Goal: Task Accomplishment & Management: Use online tool/utility

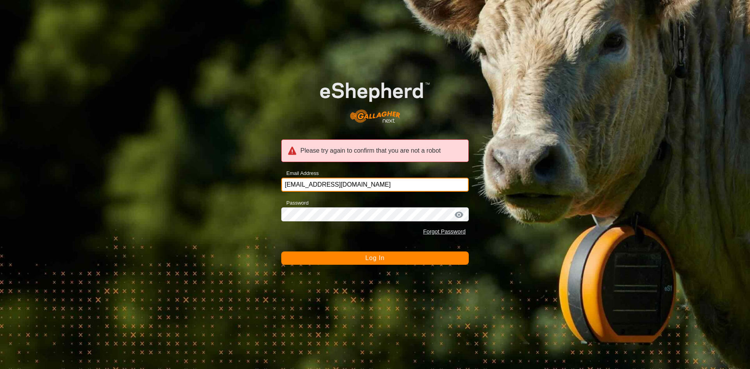
click at [369, 184] on input "[EMAIL_ADDRESS][DOMAIN_NAME]" at bounding box center [374, 185] width 187 height 14
click at [460, 216] on div at bounding box center [459, 215] width 12 height 8
click at [370, 255] on button "Log In" at bounding box center [374, 257] width 187 height 13
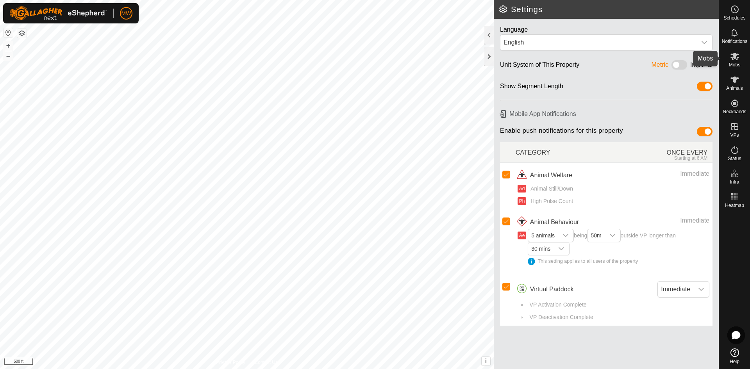
click at [729, 59] on es-mob-svg-icon at bounding box center [734, 56] width 14 height 12
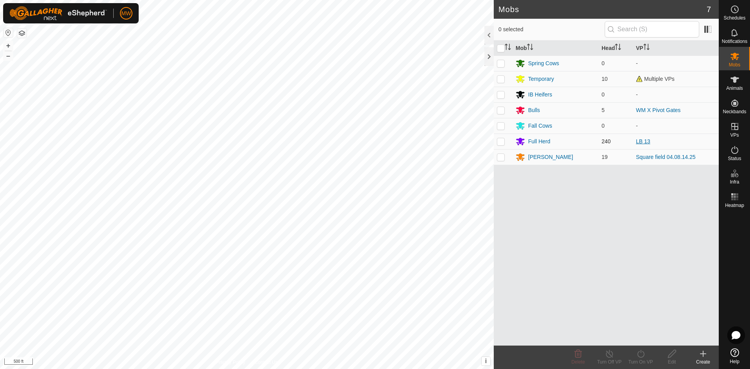
click at [640, 144] on link "LB 13" at bounding box center [643, 141] width 14 height 6
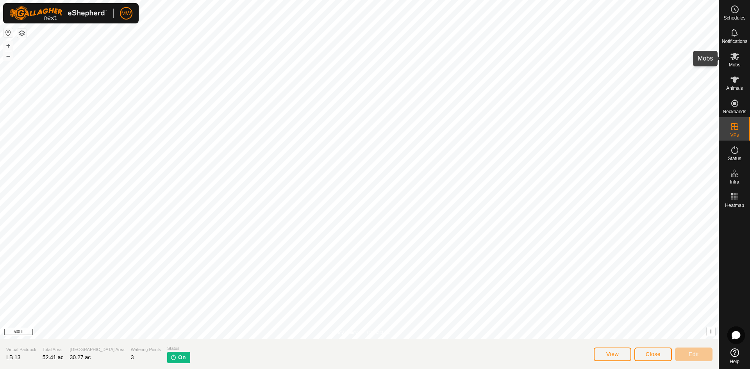
click at [732, 60] on icon at bounding box center [734, 56] width 9 height 9
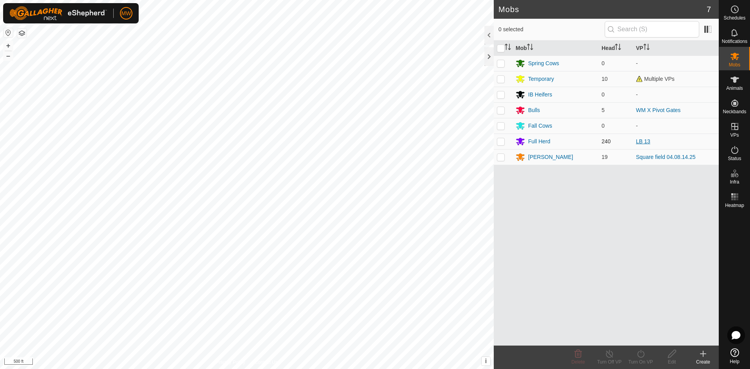
click at [642, 141] on link "LB 13" at bounding box center [643, 141] width 14 height 6
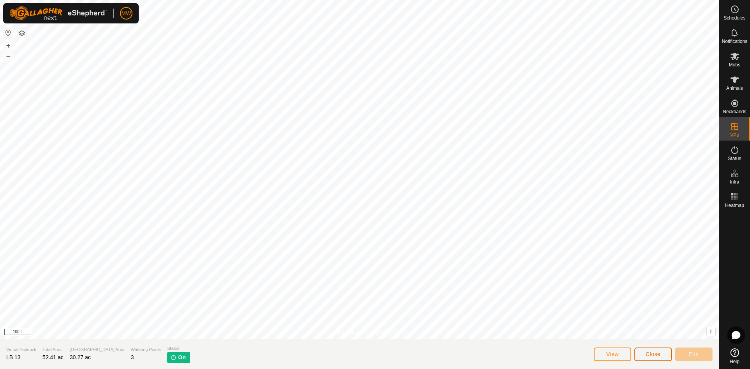
click at [654, 351] on button "Close" at bounding box center [652, 355] width 37 height 14
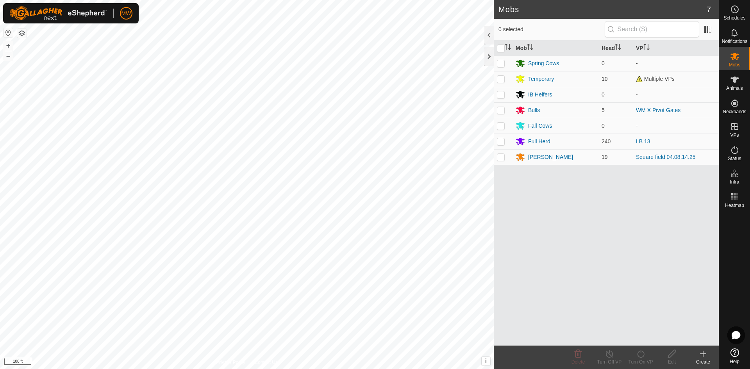
drag, startPoint x: 640, startPoint y: 143, endPoint x: 601, endPoint y: 214, distance: 80.7
click at [601, 214] on div "Mob Head VP Spring Cows 0 - Temporary 10 Multiple VPs IB Heifers 0 - Bulls 5 WM…" at bounding box center [606, 193] width 225 height 305
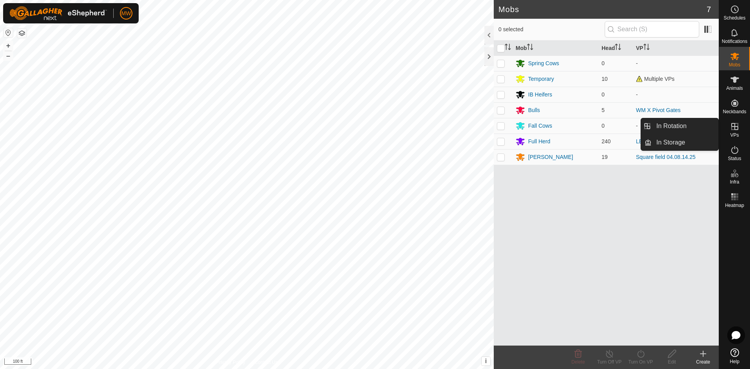
click at [734, 127] on icon at bounding box center [734, 126] width 7 height 7
click at [696, 124] on link "In Rotation" at bounding box center [684, 126] width 67 height 16
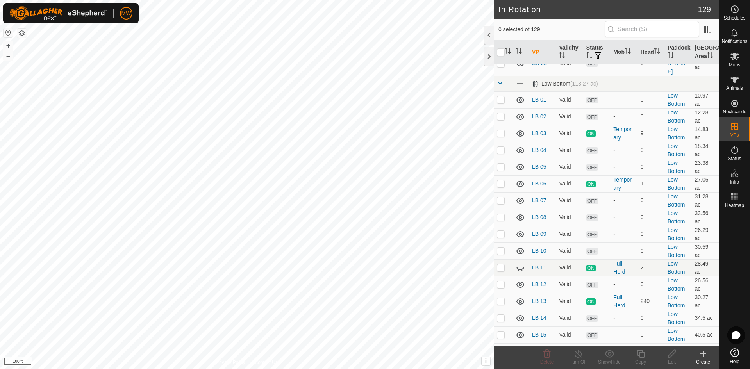
scroll to position [976, 0]
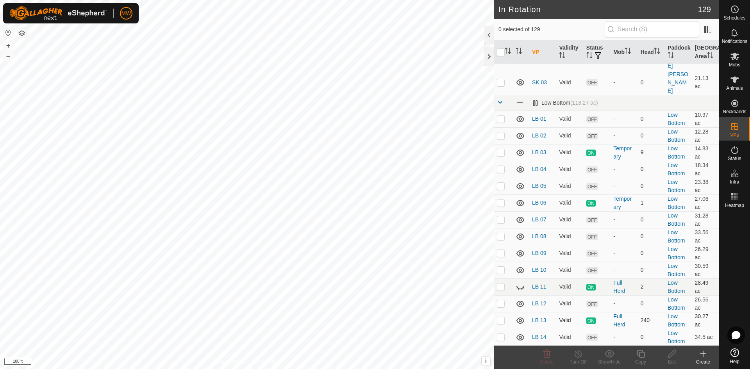
click at [519, 317] on icon at bounding box center [520, 320] width 8 height 6
click at [519, 316] on icon at bounding box center [519, 320] width 9 height 9
click at [542, 317] on link "LB 13" at bounding box center [539, 320] width 14 height 6
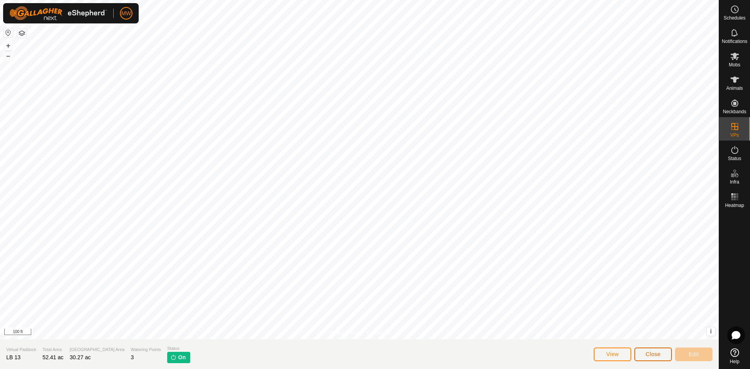
click at [647, 353] on span "Close" at bounding box center [652, 354] width 15 height 6
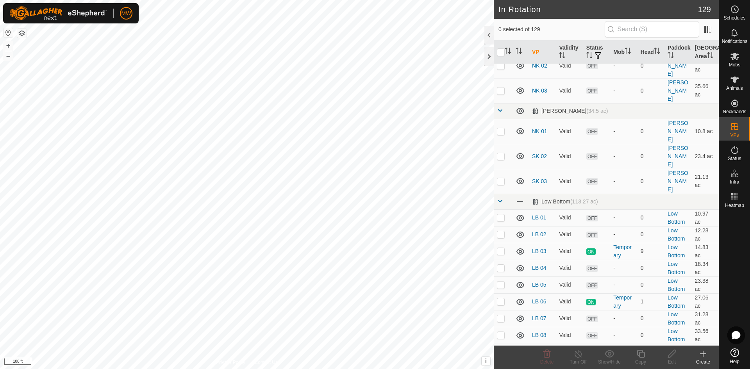
scroll to position [898, 0]
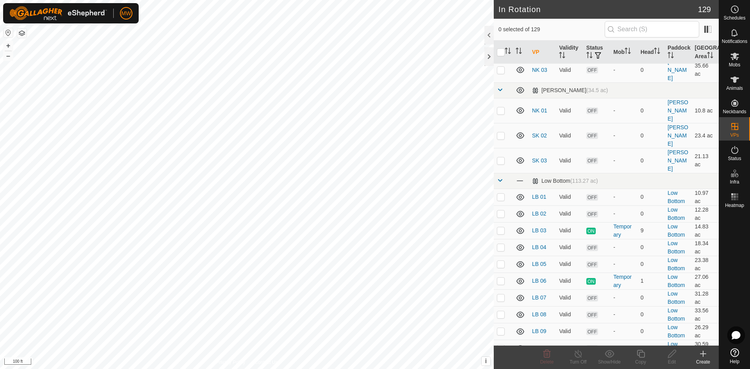
checkbox input "true"
click at [643, 356] on icon at bounding box center [641, 353] width 10 height 9
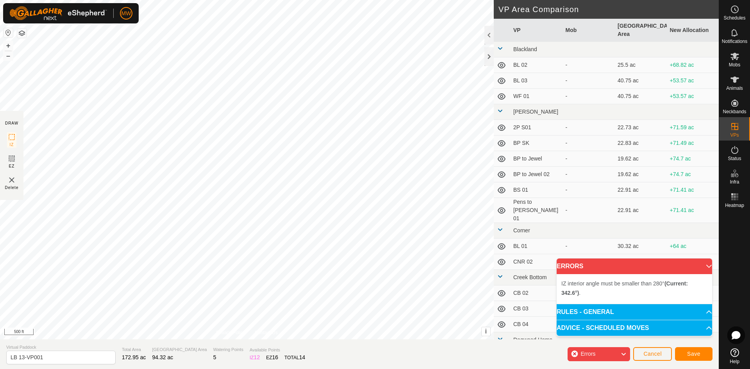
click at [326, 119] on div "IZ interior angle must be smaller than 280° (Current: 342.6°) . + – ⇧ i This ap…" at bounding box center [247, 169] width 494 height 339
click at [348, 123] on div "IZ interior angle must be smaller than 280° (Current: 339.4°) . + – ⇧ i This ap…" at bounding box center [247, 169] width 494 height 339
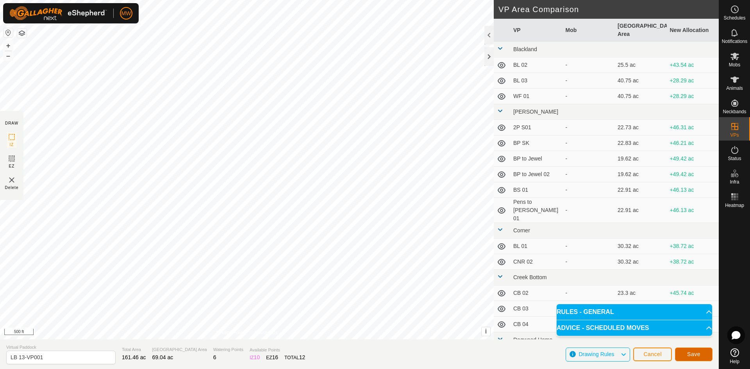
click at [686, 352] on button "Save" at bounding box center [693, 355] width 37 height 14
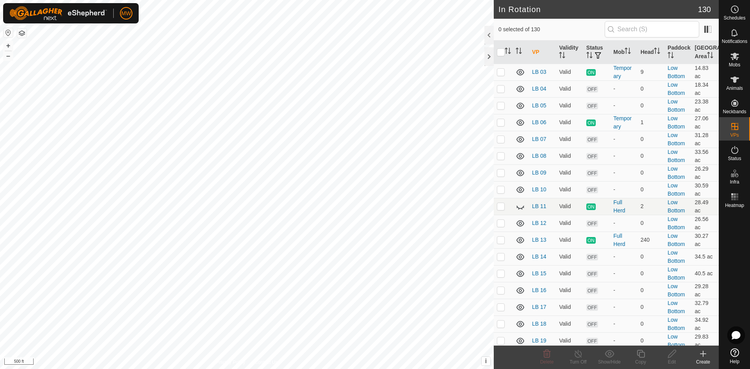
scroll to position [1009, 0]
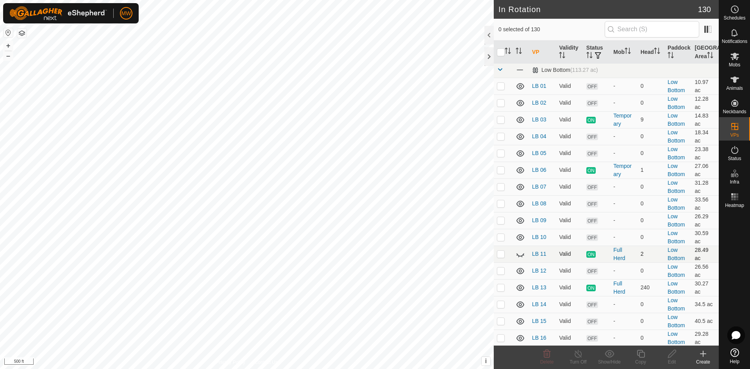
click at [519, 253] on icon at bounding box center [520, 254] width 8 height 3
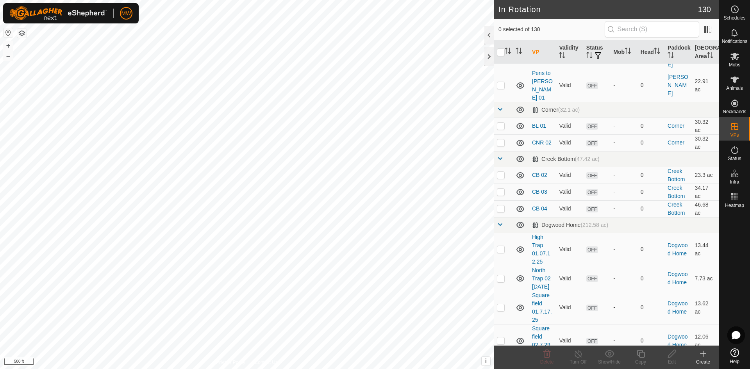
scroll to position [234, 0]
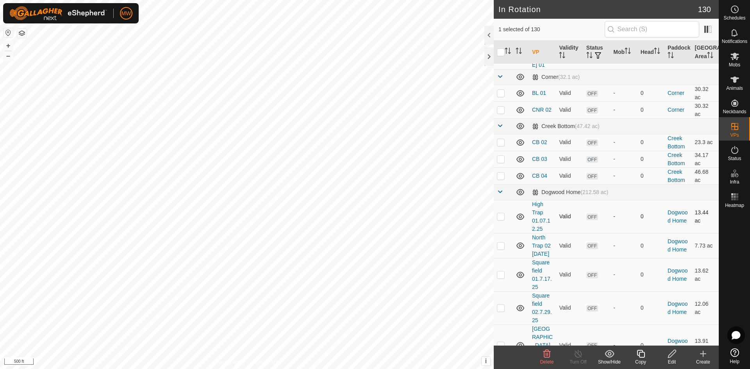
checkbox input "false"
checkbox input "true"
checkbox input "false"
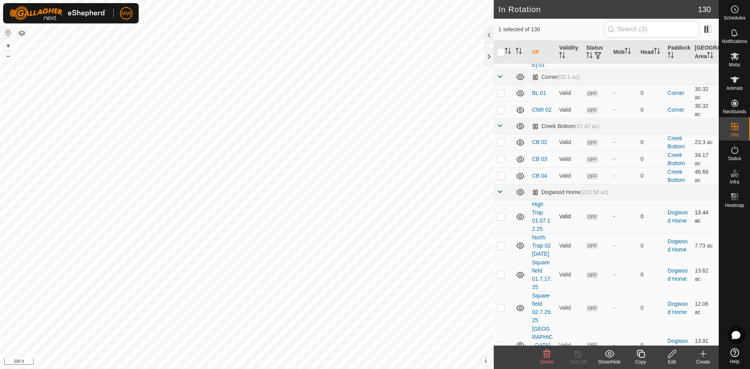
checkbox input "false"
checkbox input "true"
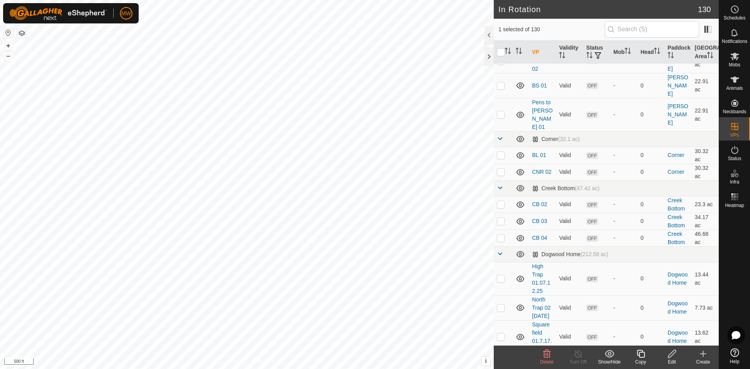
scroll to position [0, 0]
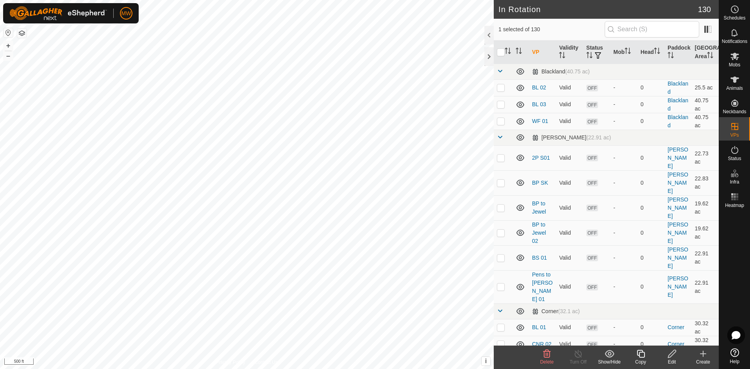
click at [536, 51] on th "VP" at bounding box center [542, 52] width 27 height 23
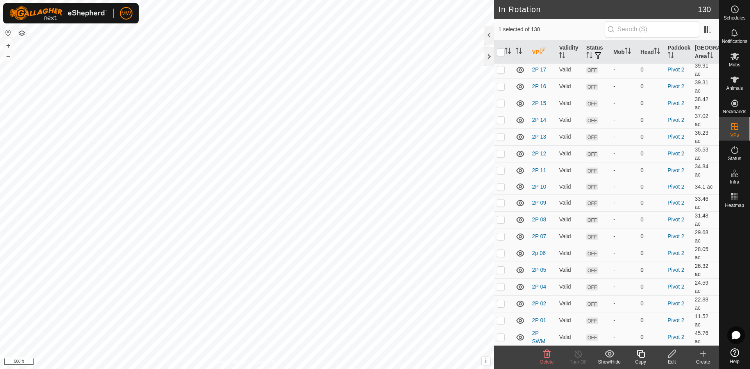
scroll to position [2070, 0]
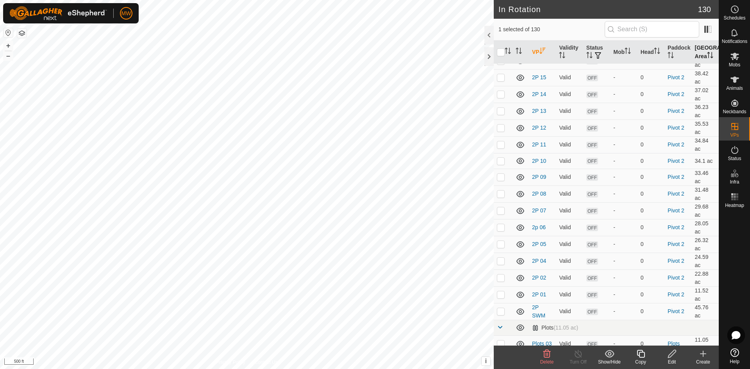
click at [701, 46] on th "[GEOGRAPHIC_DATA] Area" at bounding box center [705, 52] width 27 height 23
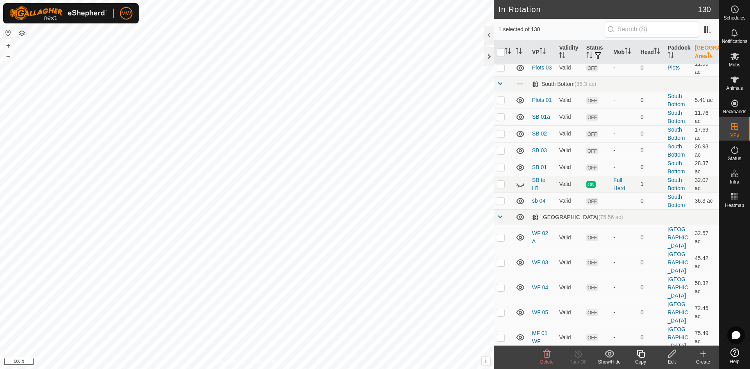
scroll to position [2376, 0]
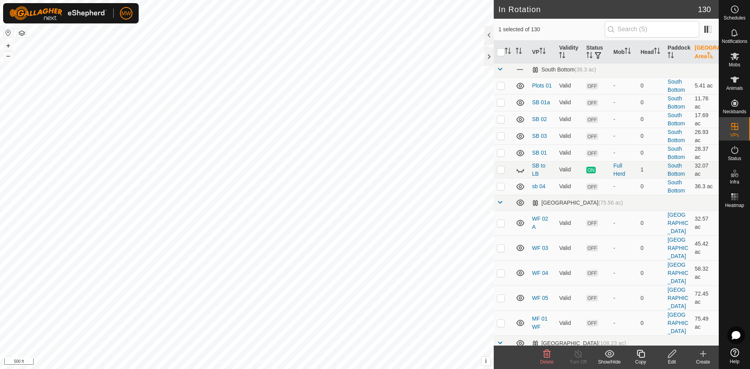
checkbox input "true"
checkbox input "false"
checkbox input "true"
checkbox input "false"
checkbox input "true"
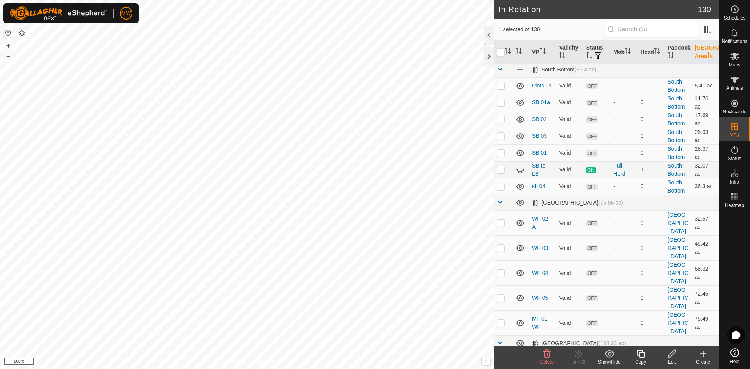
checkbox input "false"
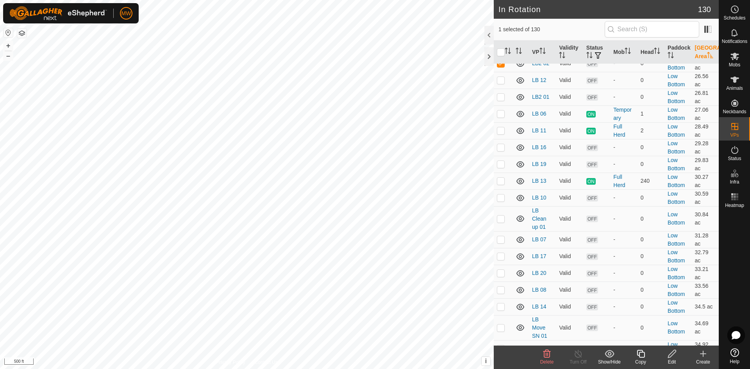
scroll to position [1087, 0]
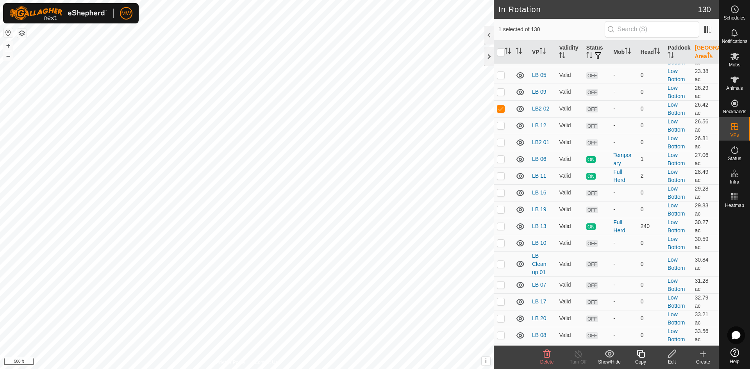
click at [503, 223] on p-checkbox at bounding box center [501, 226] width 8 height 6
checkbox input "true"
click at [501, 54] on input "checkbox" at bounding box center [501, 52] width 8 height 8
checkbox input "true"
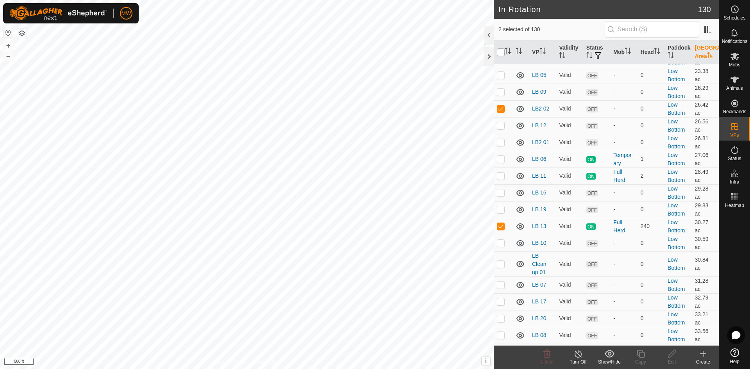
checkbox input "true"
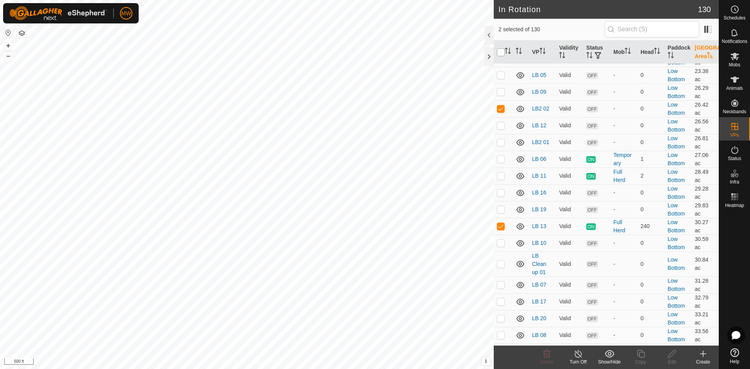
checkbox input "true"
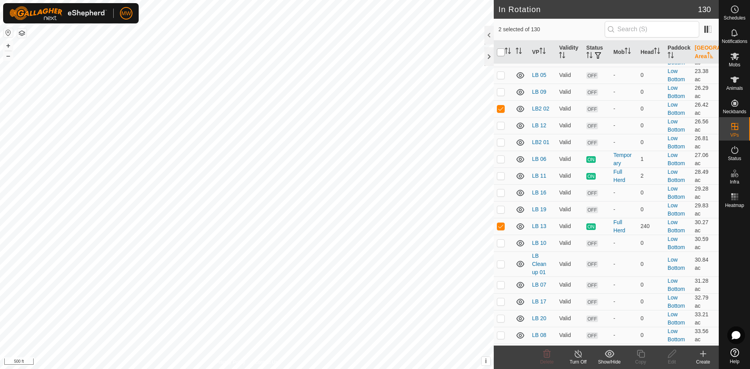
checkbox input "true"
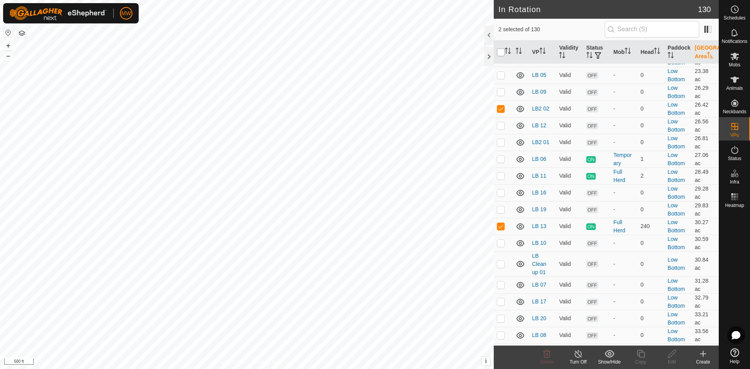
checkbox input "true"
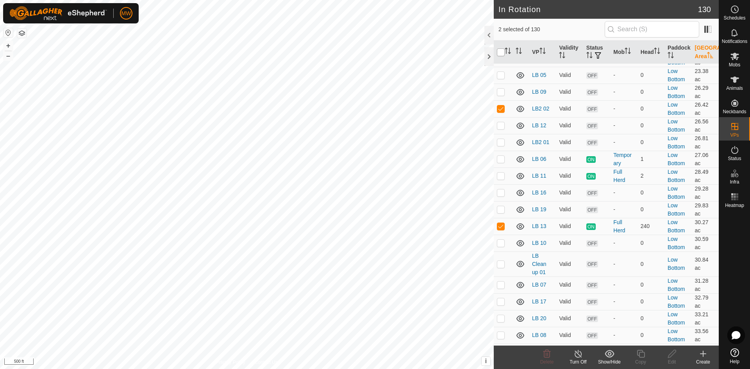
checkbox input "true"
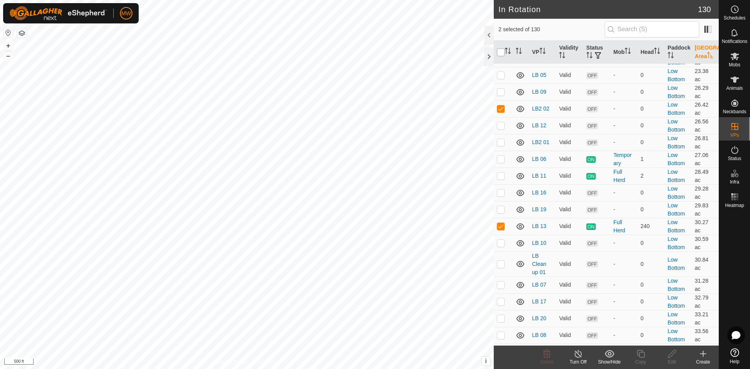
checkbox input "true"
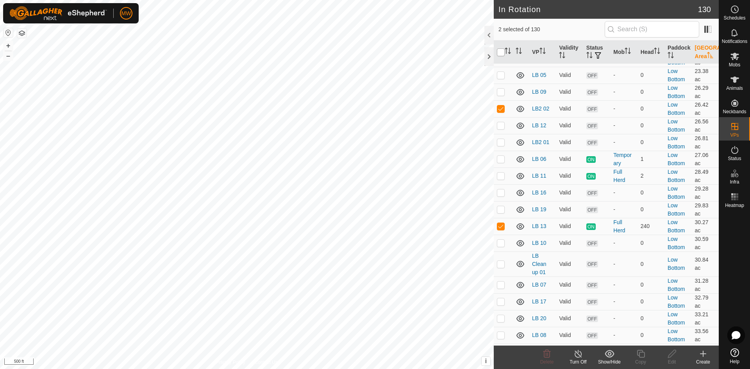
checkbox input "true"
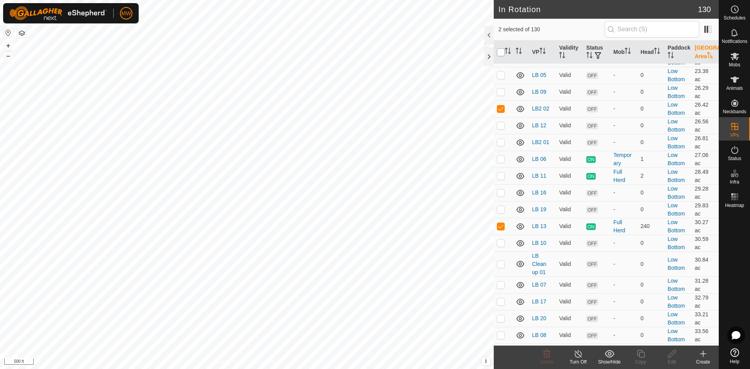
checkbox input "true"
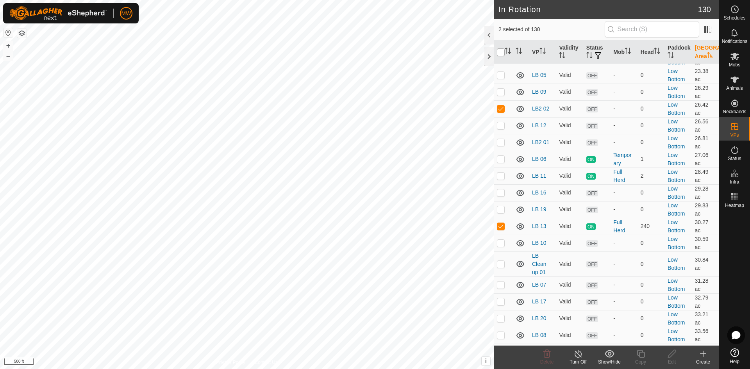
checkbox input "true"
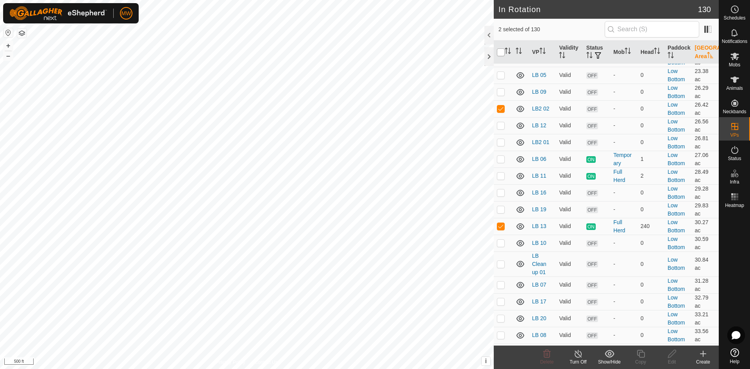
checkbox input "true"
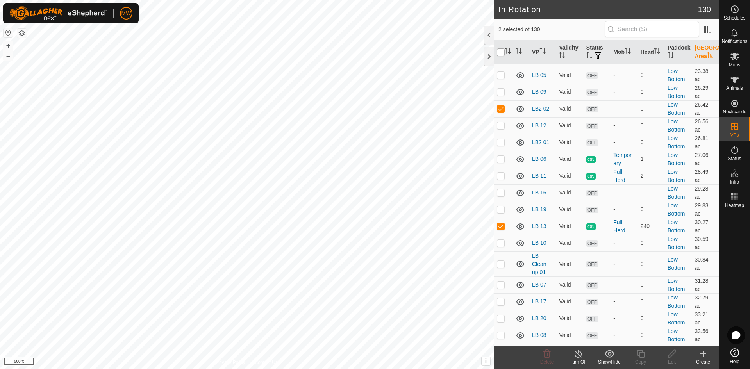
checkbox input "true"
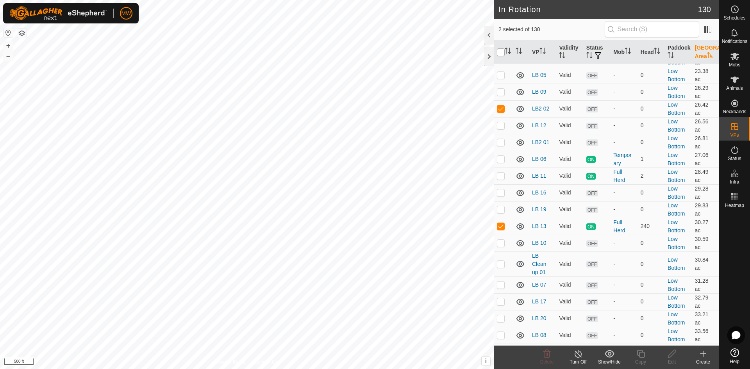
checkbox input "true"
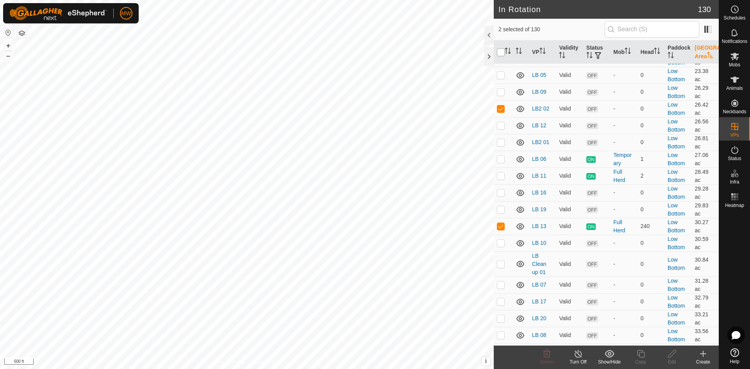
checkbox input "true"
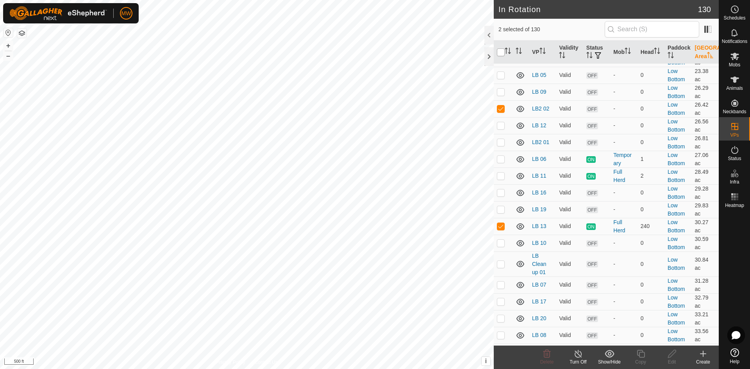
checkbox input "true"
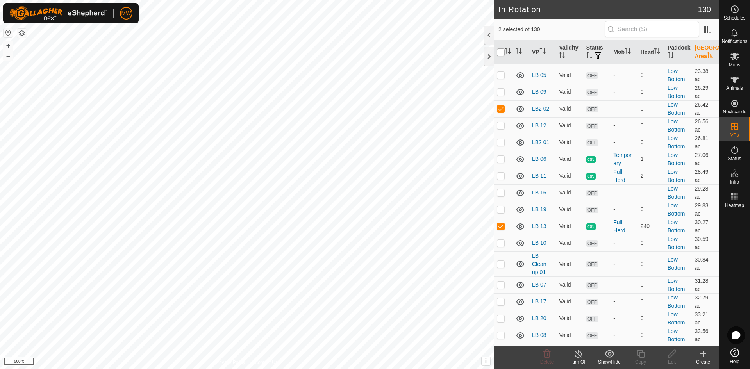
checkbox input "true"
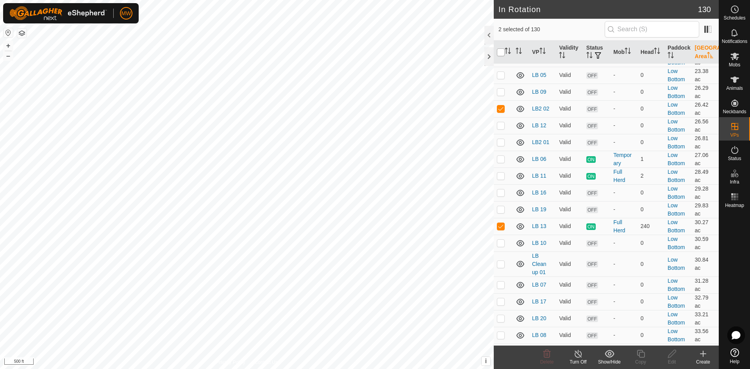
checkbox input "true"
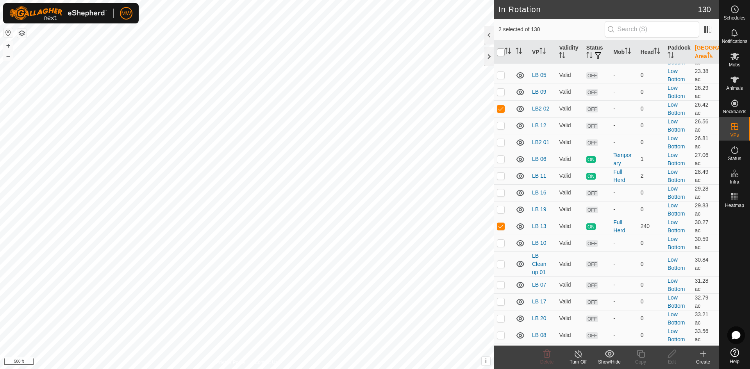
checkbox input "true"
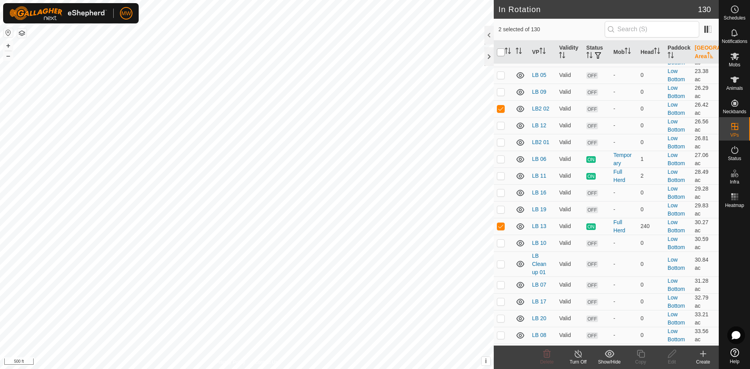
checkbox input "true"
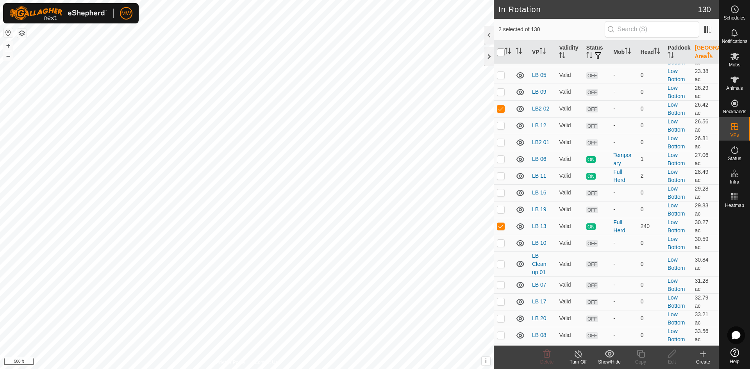
checkbox input "true"
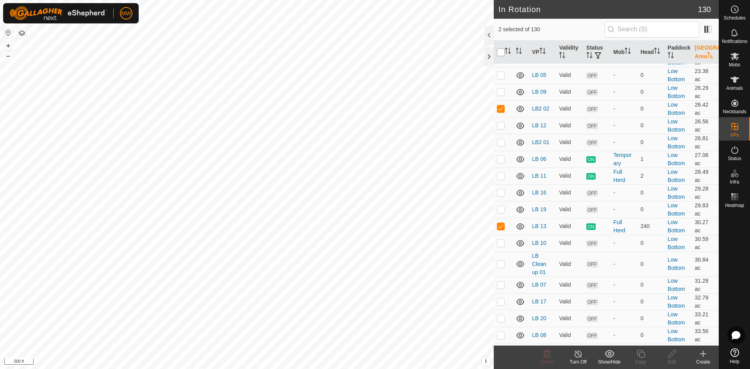
checkbox input "true"
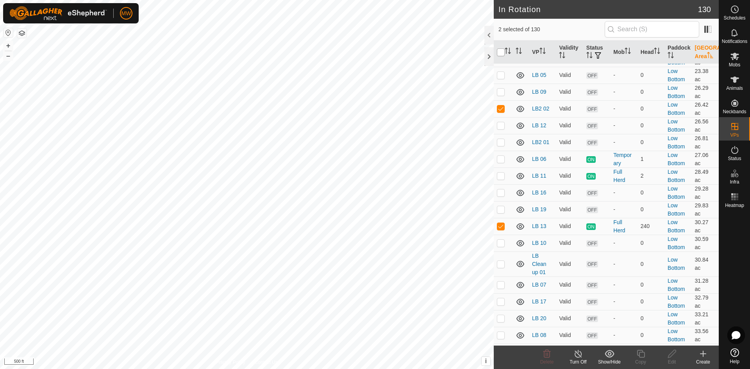
checkbox input "true"
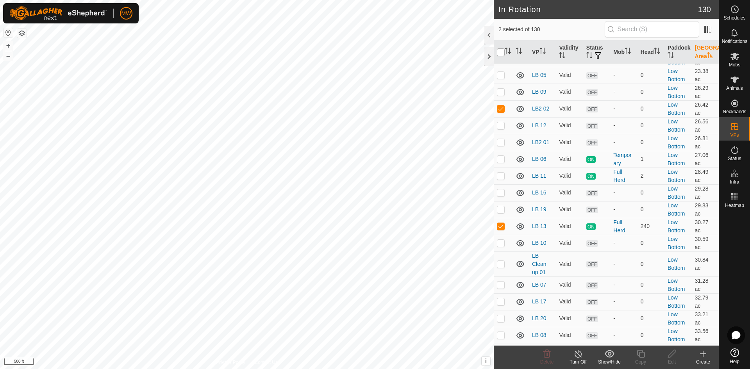
checkbox input "true"
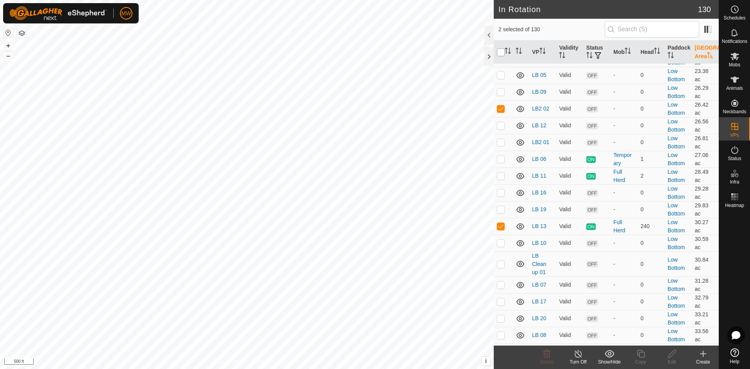
checkbox input "true"
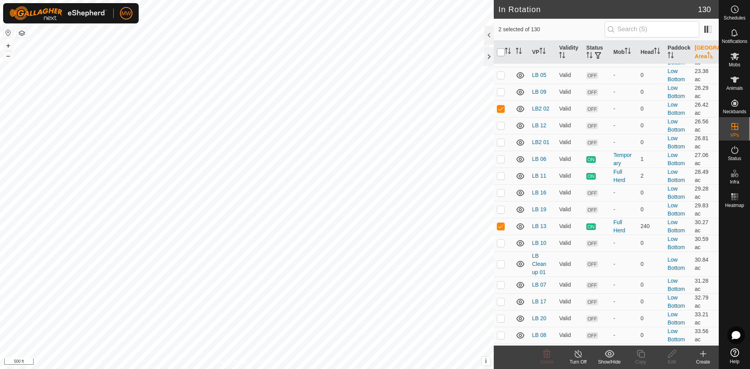
checkbox input "true"
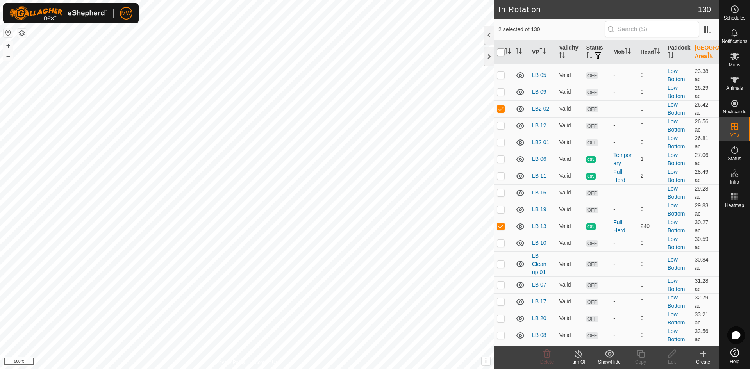
checkbox input "true"
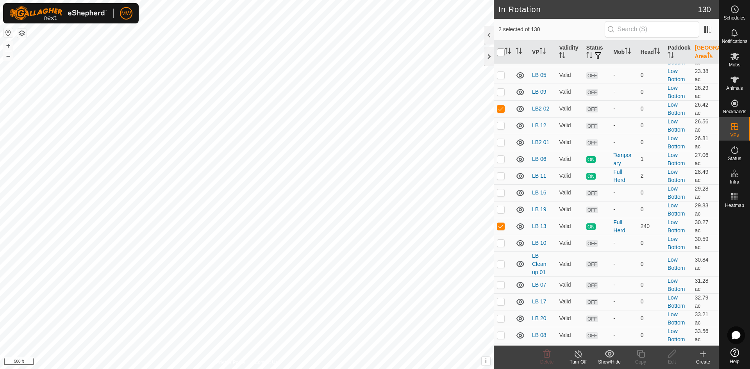
checkbox input "true"
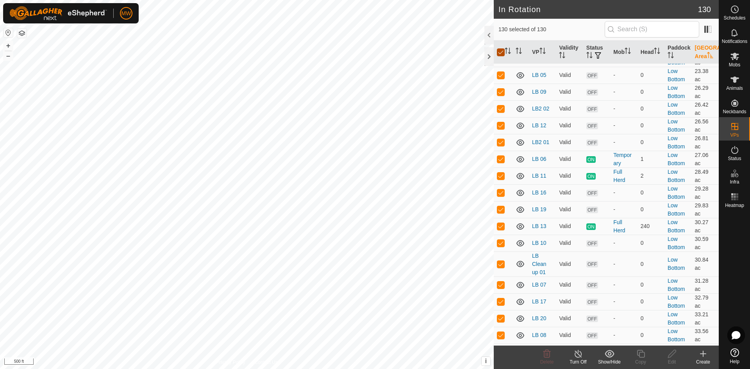
click at [503, 55] on input "checkbox" at bounding box center [501, 52] width 8 height 8
checkbox input "false"
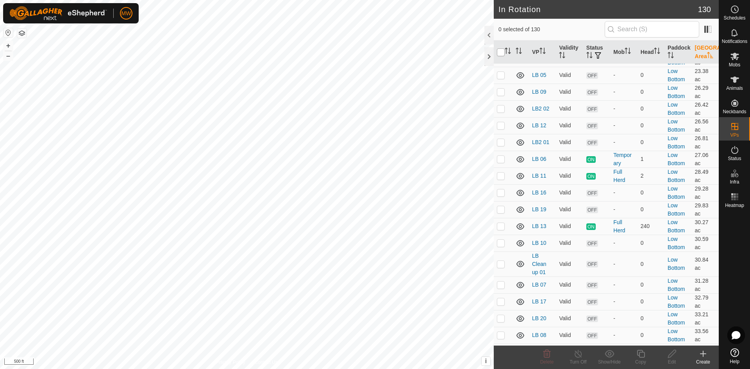
checkbox input "false"
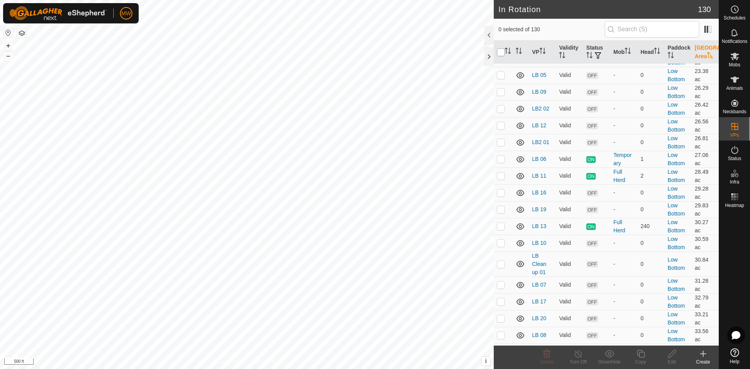
checkbox input "false"
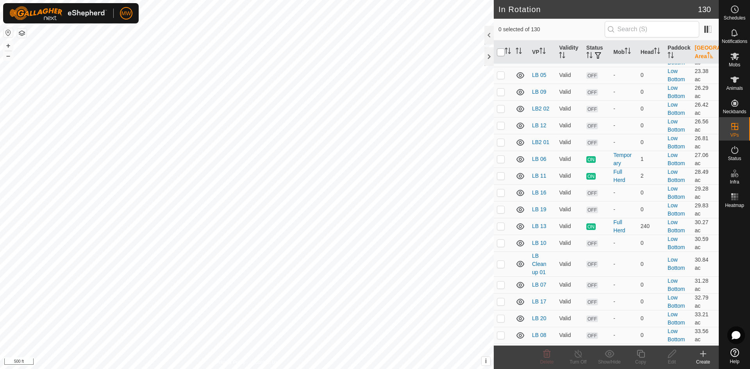
checkbox input "false"
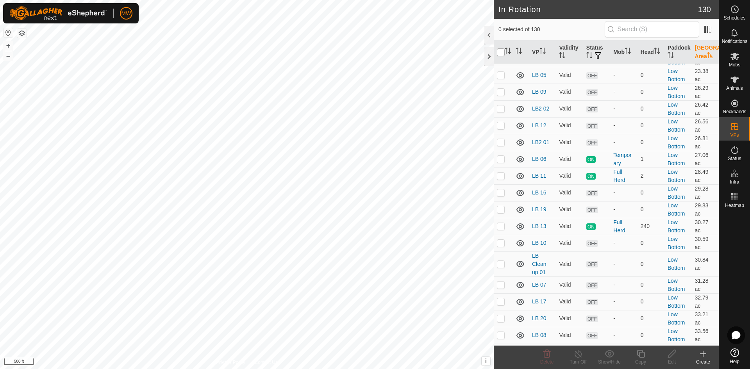
checkbox input "false"
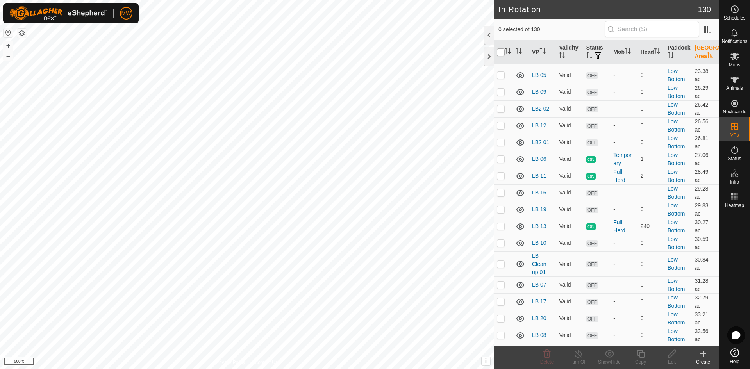
checkbox input "false"
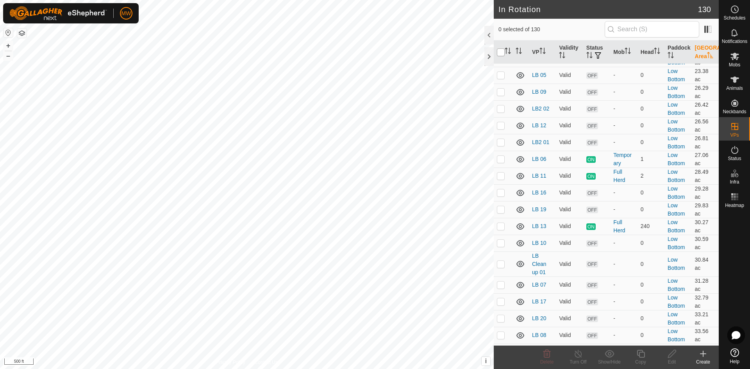
checkbox input "false"
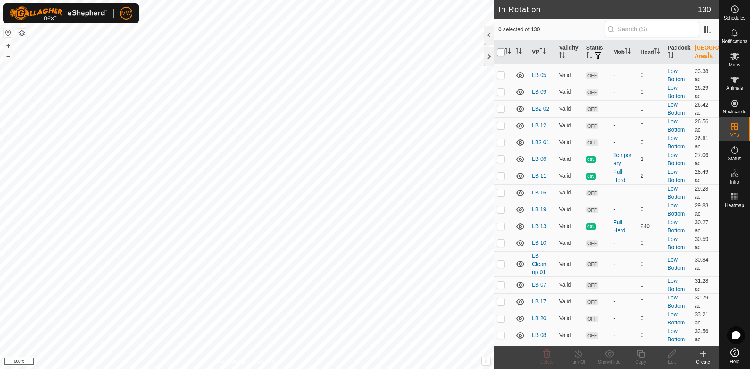
checkbox input "false"
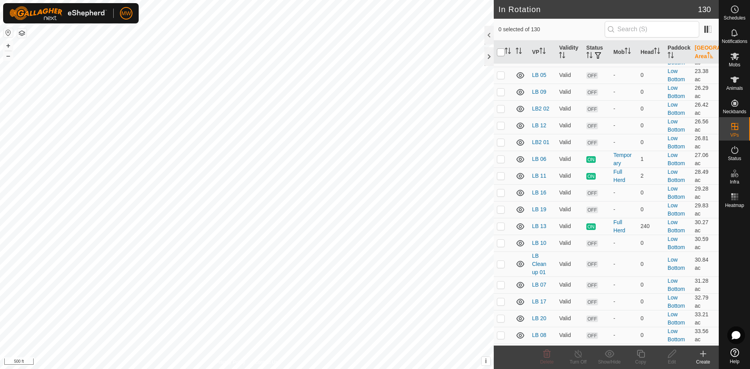
checkbox input "false"
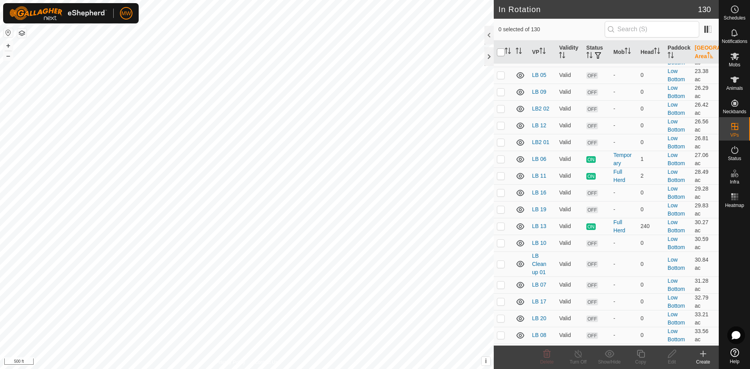
checkbox input "false"
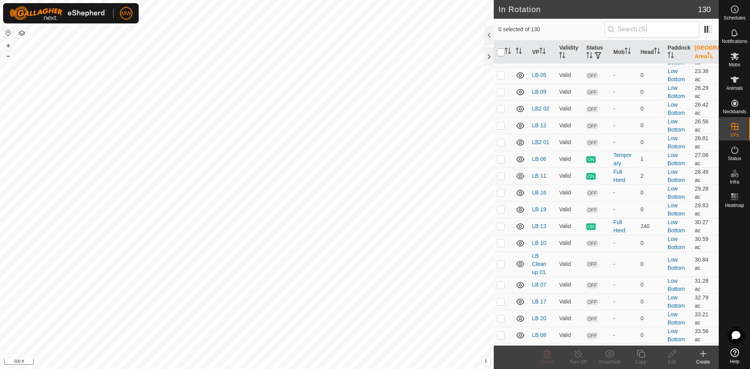
checkbox input "false"
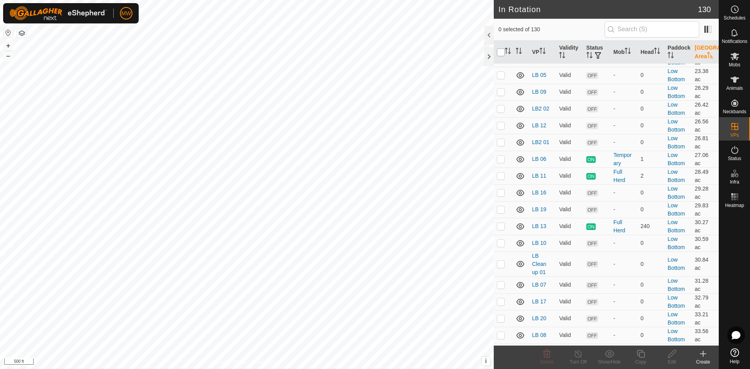
checkbox input "false"
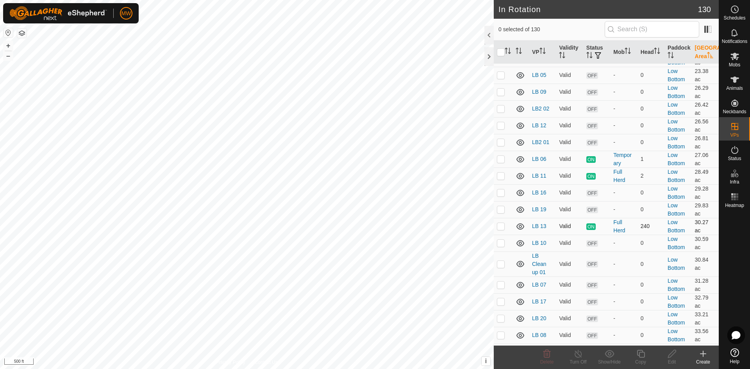
click at [499, 223] on p-checkbox at bounding box center [501, 226] width 8 height 6
click at [643, 354] on icon at bounding box center [641, 353] width 10 height 9
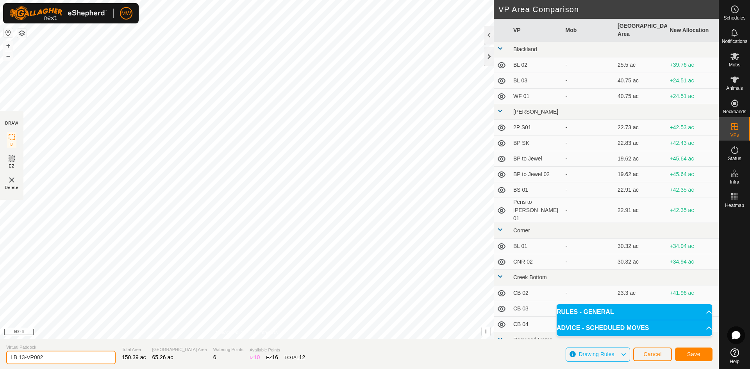
drag, startPoint x: 58, startPoint y: 353, endPoint x: 0, endPoint y: 349, distance: 57.9
click at [0, 351] on section "Virtual [PERSON_NAME] 13-VP002 Total Area 150.39 ac Grazing Area 65.26 ac Water…" at bounding box center [359, 354] width 718 height 30
drag, startPoint x: 26, startPoint y: 357, endPoint x: 20, endPoint y: 358, distance: 6.3
click at [20, 358] on input "LB TO P2" at bounding box center [60, 358] width 109 height 14
click at [694, 355] on span "Save" at bounding box center [693, 354] width 13 height 6
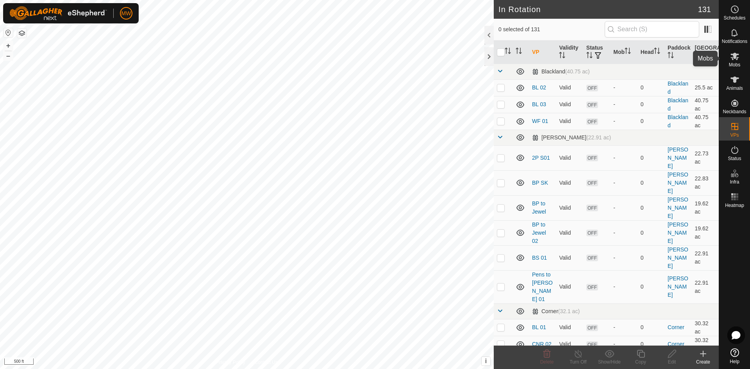
click at [734, 66] on span "Mobs" at bounding box center [734, 64] width 11 height 5
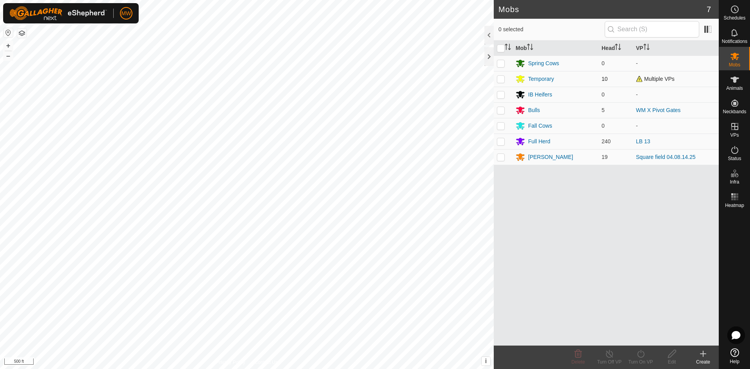
click at [500, 78] on p-checkbox at bounding box center [501, 79] width 8 height 6
click at [503, 142] on p-checkbox at bounding box center [501, 141] width 8 height 6
click at [642, 352] on icon at bounding box center [641, 353] width 10 height 9
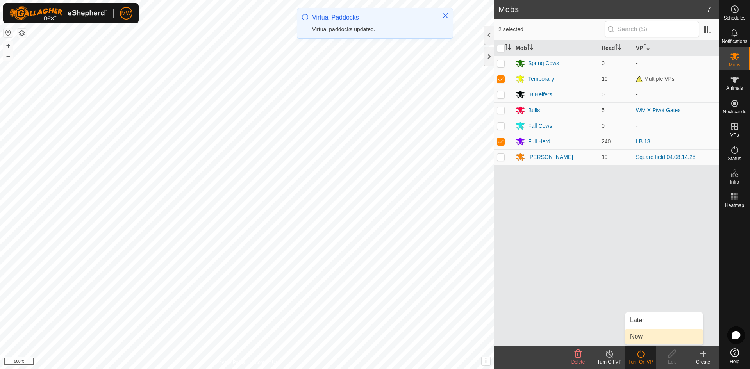
click at [638, 336] on link "Now" at bounding box center [663, 337] width 77 height 16
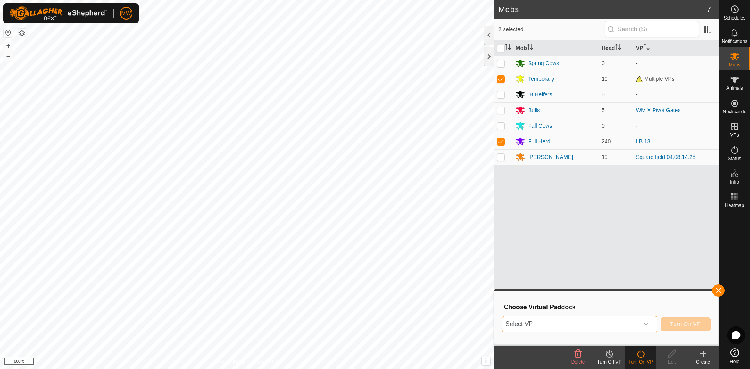
click at [561, 324] on span "Select VP" at bounding box center [570, 324] width 136 height 16
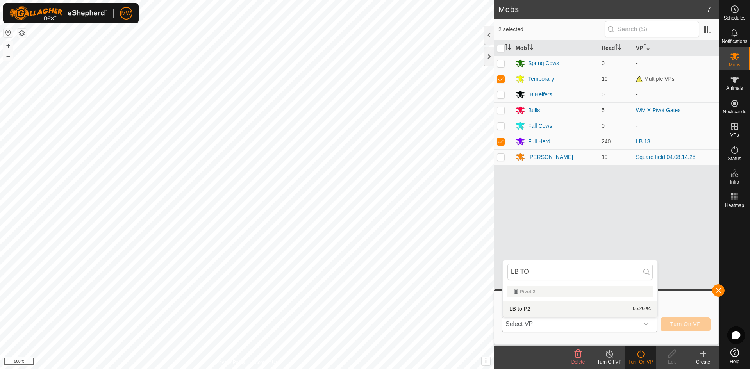
click at [536, 306] on li "LB to P2 65.26 ac" at bounding box center [580, 309] width 155 height 16
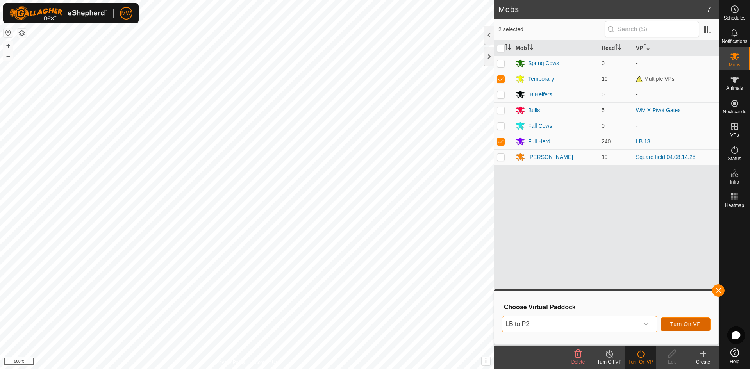
click at [674, 323] on span "Turn On VP" at bounding box center [685, 324] width 30 height 6
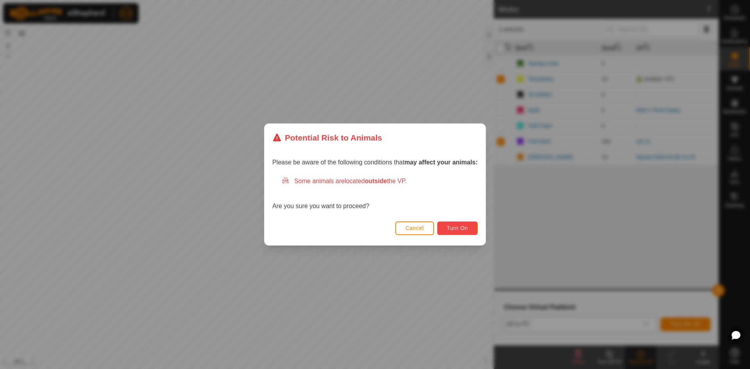
click at [456, 232] on button "Turn On" at bounding box center [457, 228] width 41 height 14
